Goal: Task Accomplishment & Management: Use online tool/utility

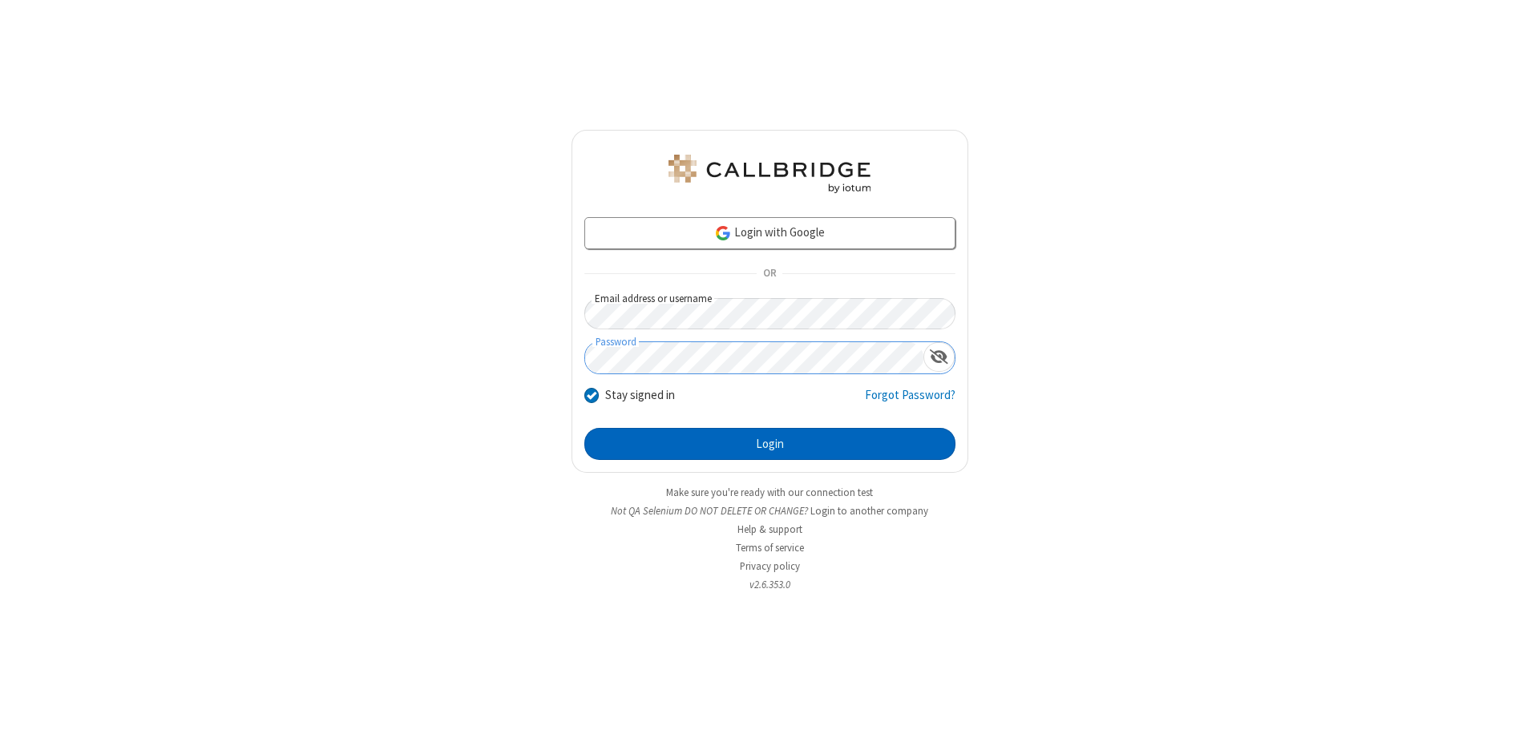
click at [769, 444] on button "Login" at bounding box center [769, 444] width 371 height 32
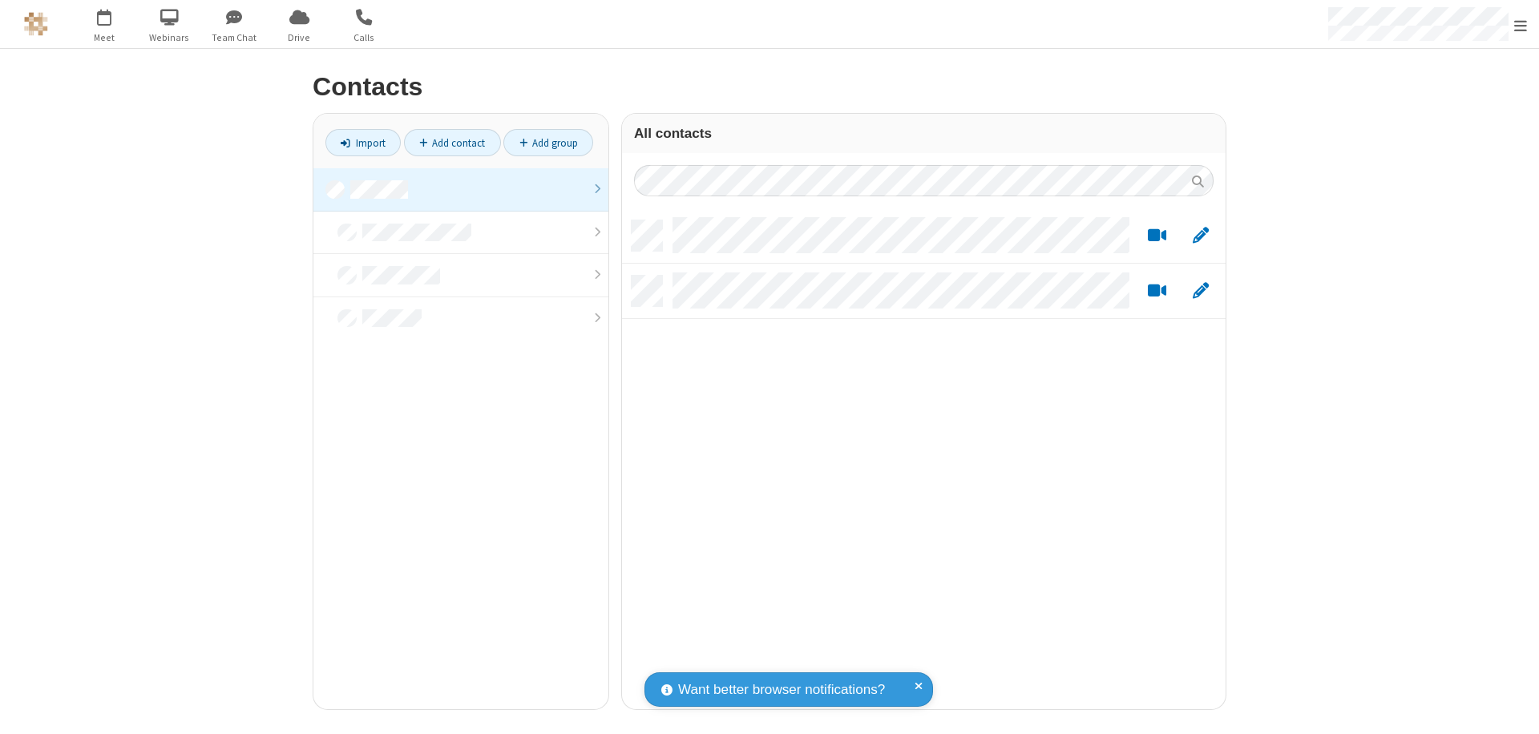
scroll to position [489, 591]
click at [461, 189] on link at bounding box center [460, 189] width 295 height 43
click at [363, 143] on link "Import" at bounding box center [362, 142] width 75 height 27
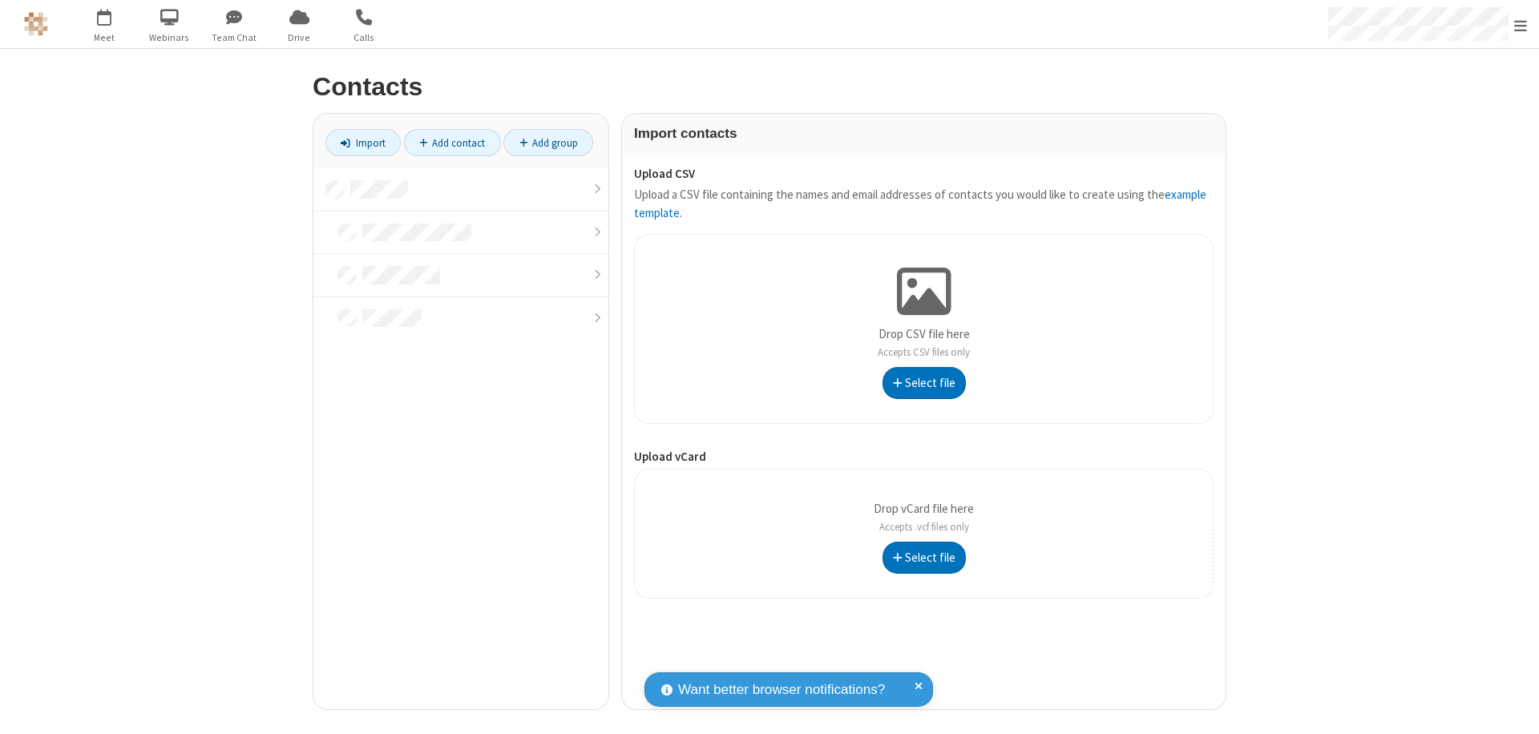
type input "C:\fakepath\excel_file.xlsx"
